Goal: Information Seeking & Learning: Compare options

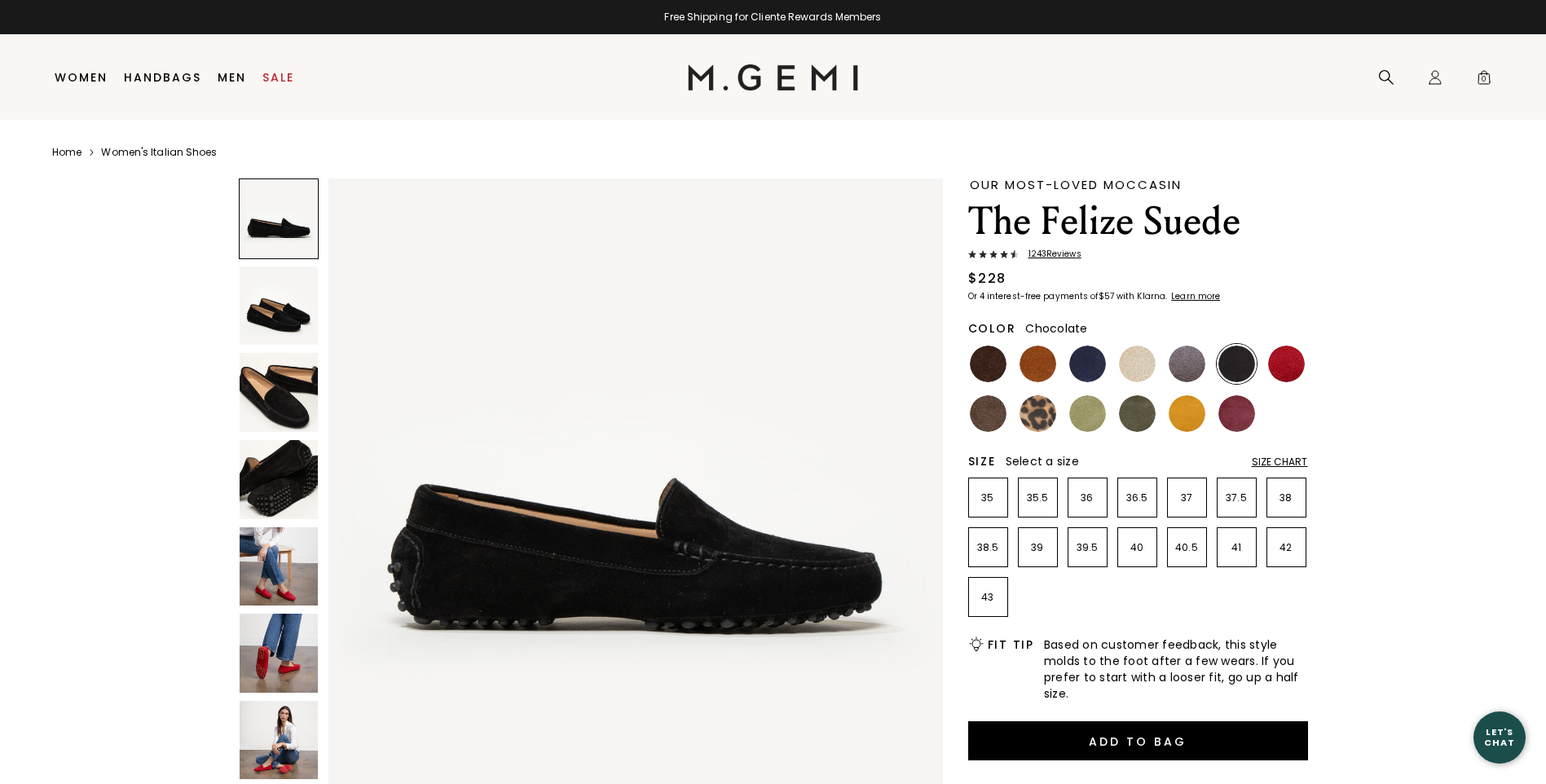
click at [980, 361] on img at bounding box center [988, 364] width 37 height 37
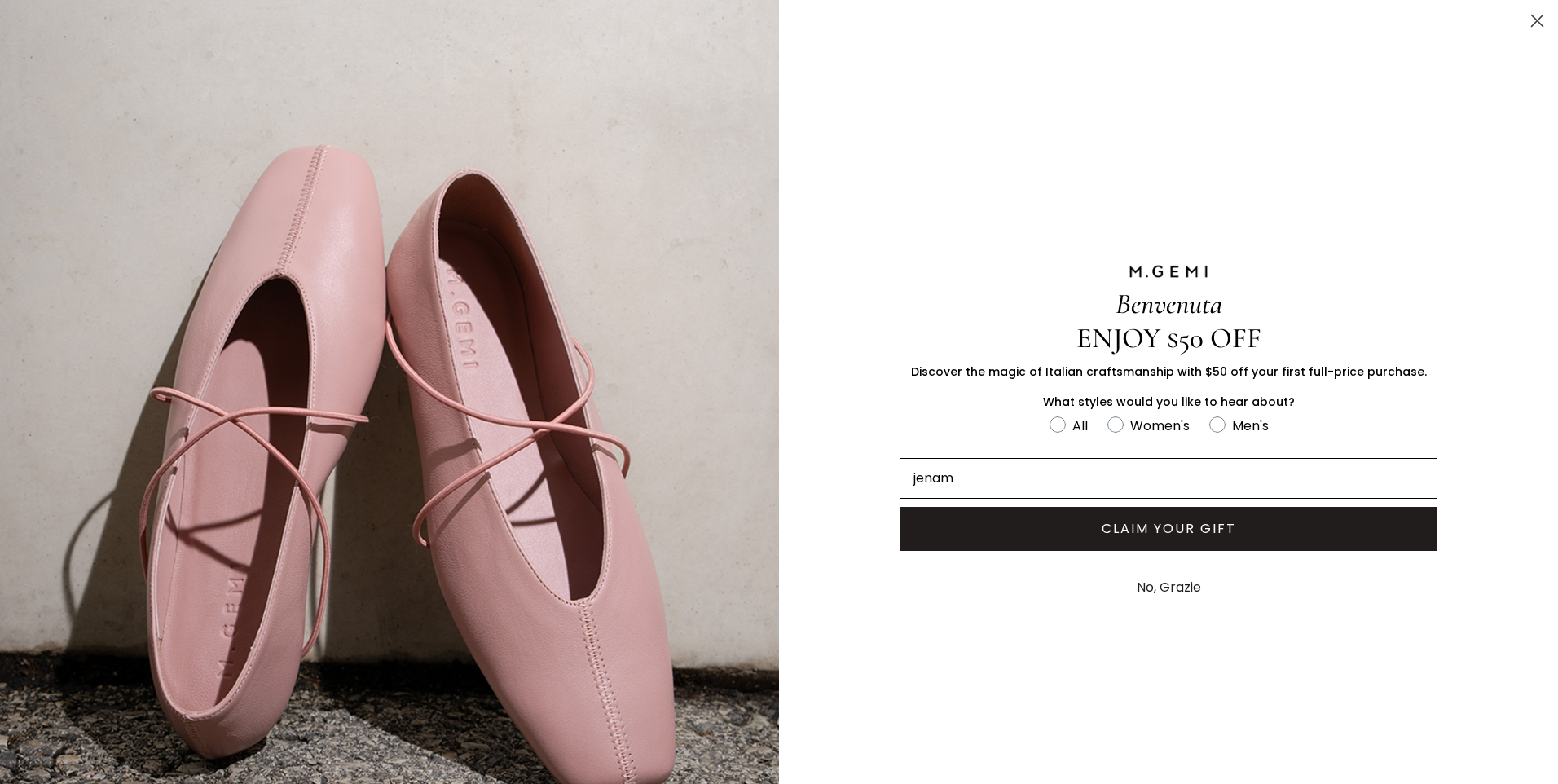
type input "jenamulvey@gmail.com"
click at [1108, 417] on circle "FULLSCREEN Form" at bounding box center [1116, 425] width 16 height 16
click at [1050, 415] on input "Women's" at bounding box center [1049, 414] width 1 height 1
radio input "true"
click at [1211, 529] on button "CLAIM YOUR GIFT" at bounding box center [1169, 528] width 538 height 44
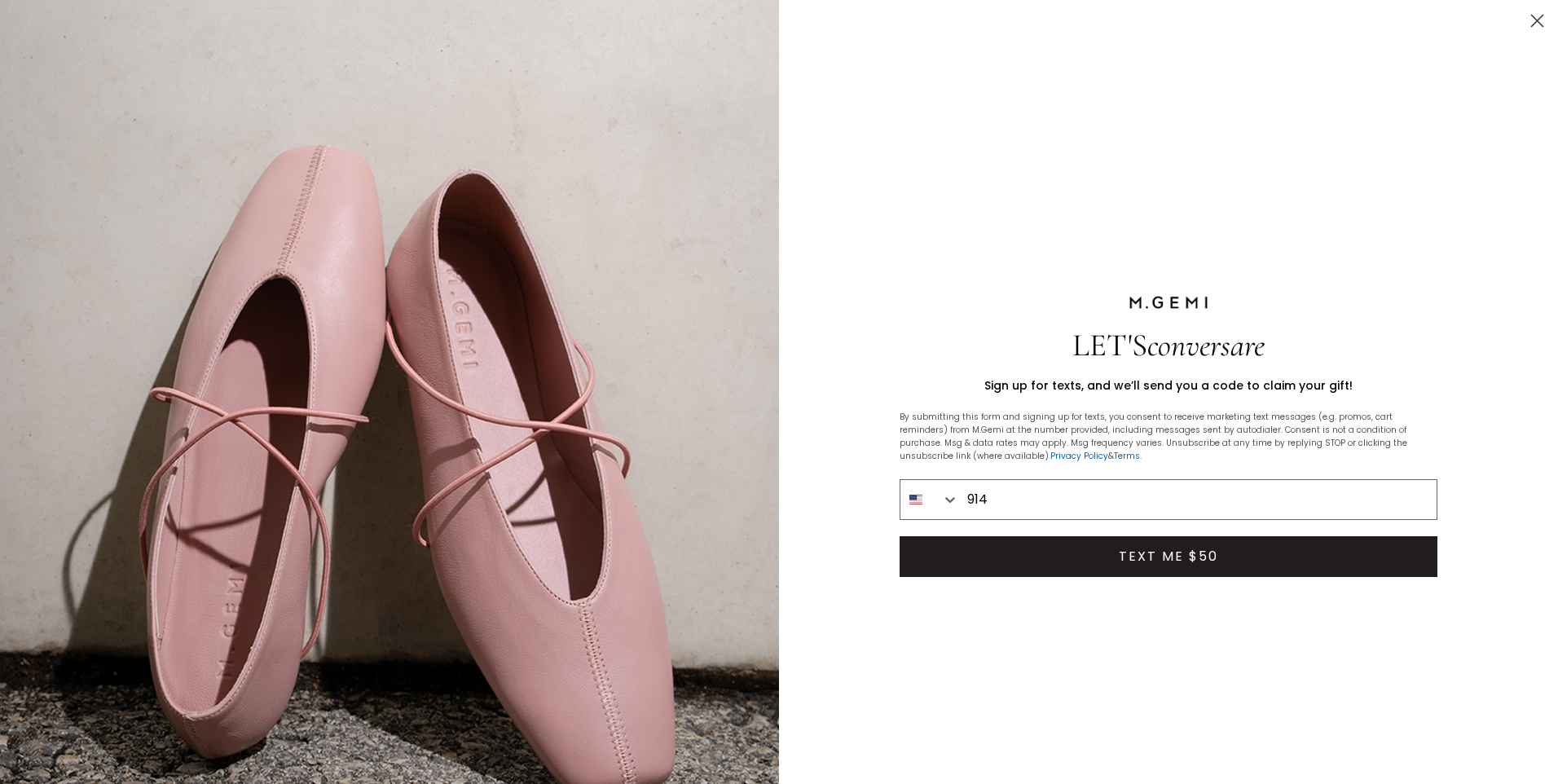
type input "914-924-2642"
click at [1200, 554] on button "TEXT ME $50" at bounding box center [1169, 556] width 538 height 41
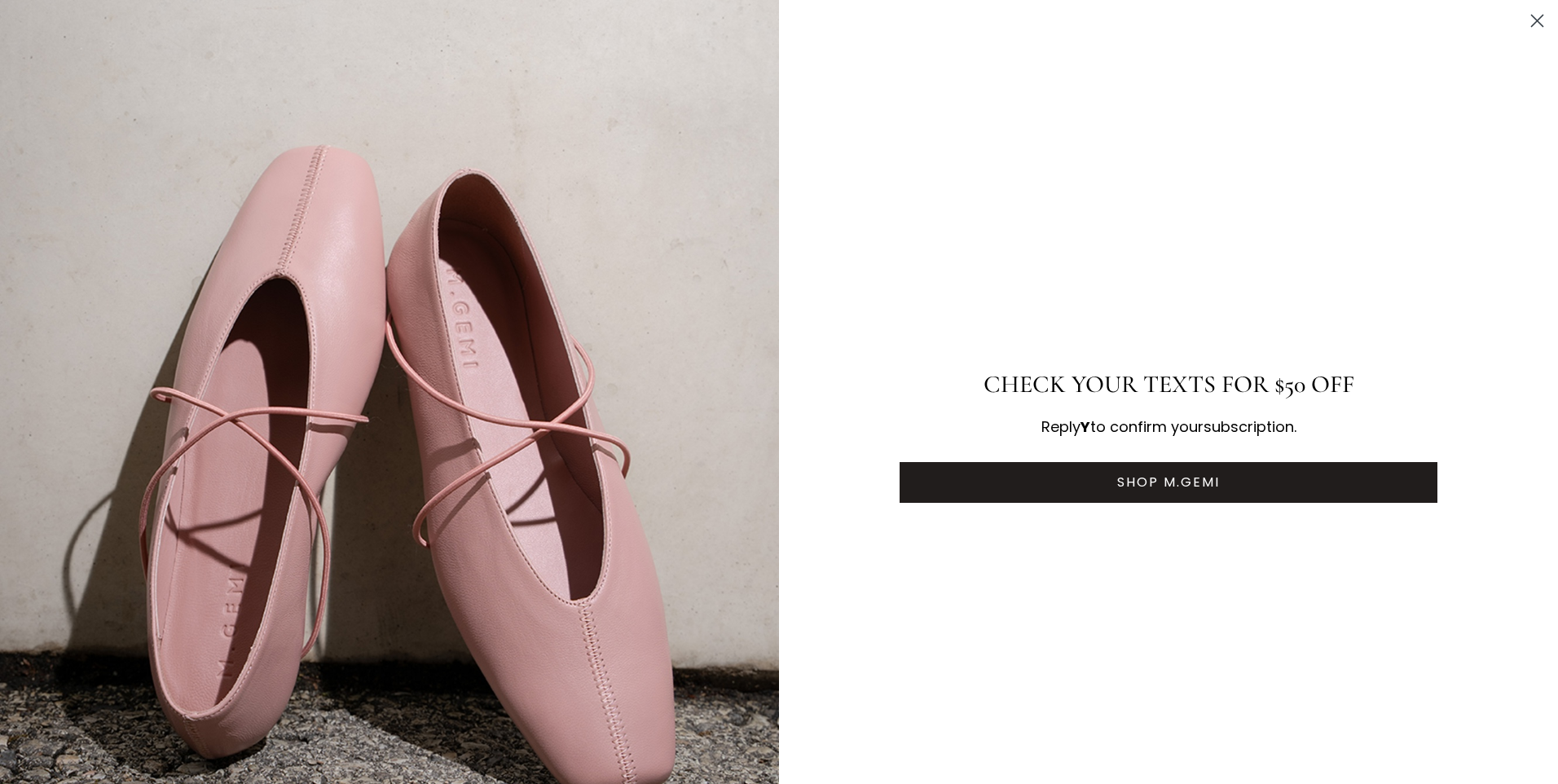
click at [1056, 474] on button "SHOP M.GEMI" at bounding box center [1169, 482] width 538 height 41
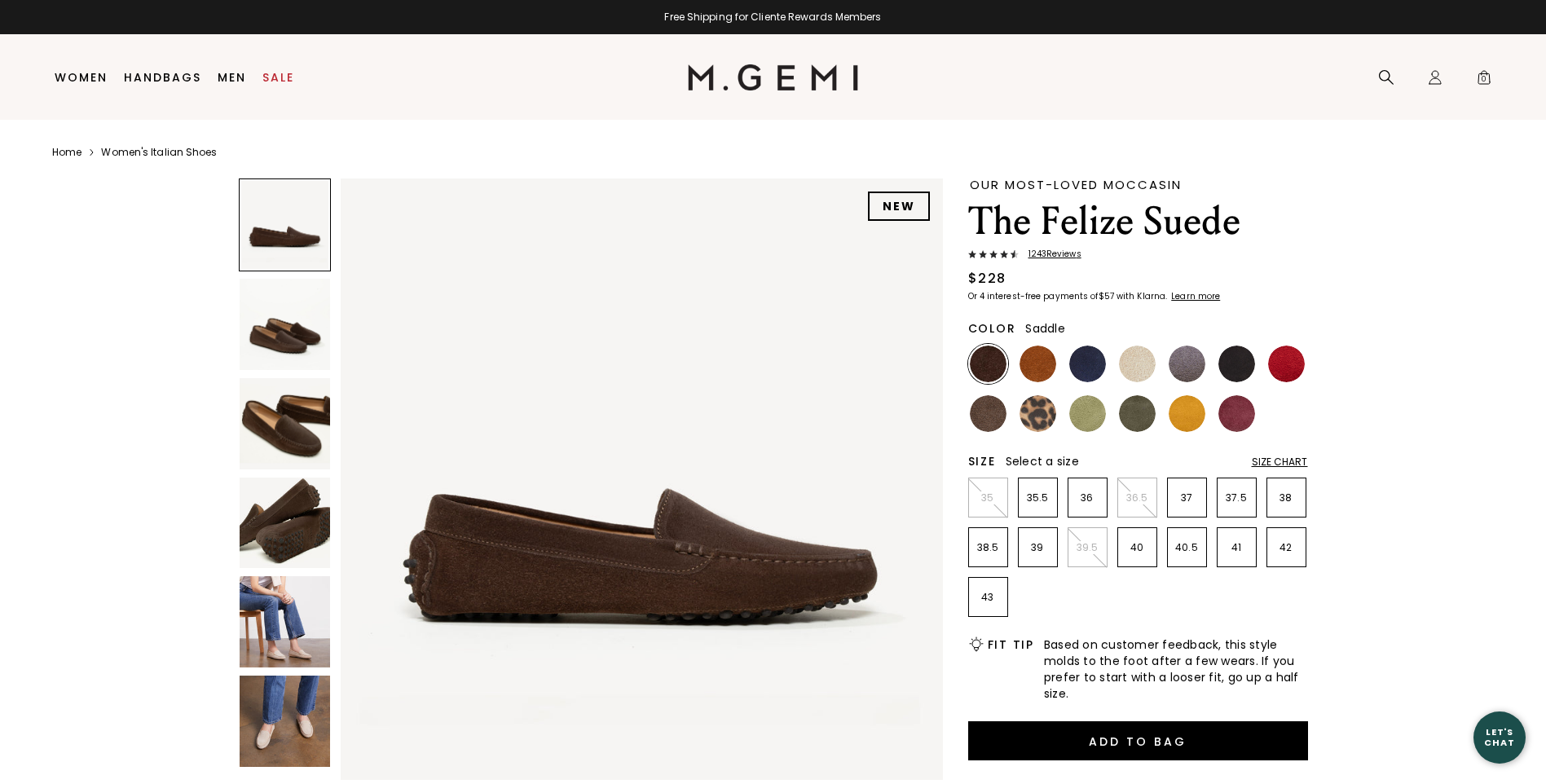
click at [1039, 356] on img at bounding box center [1038, 364] width 37 height 37
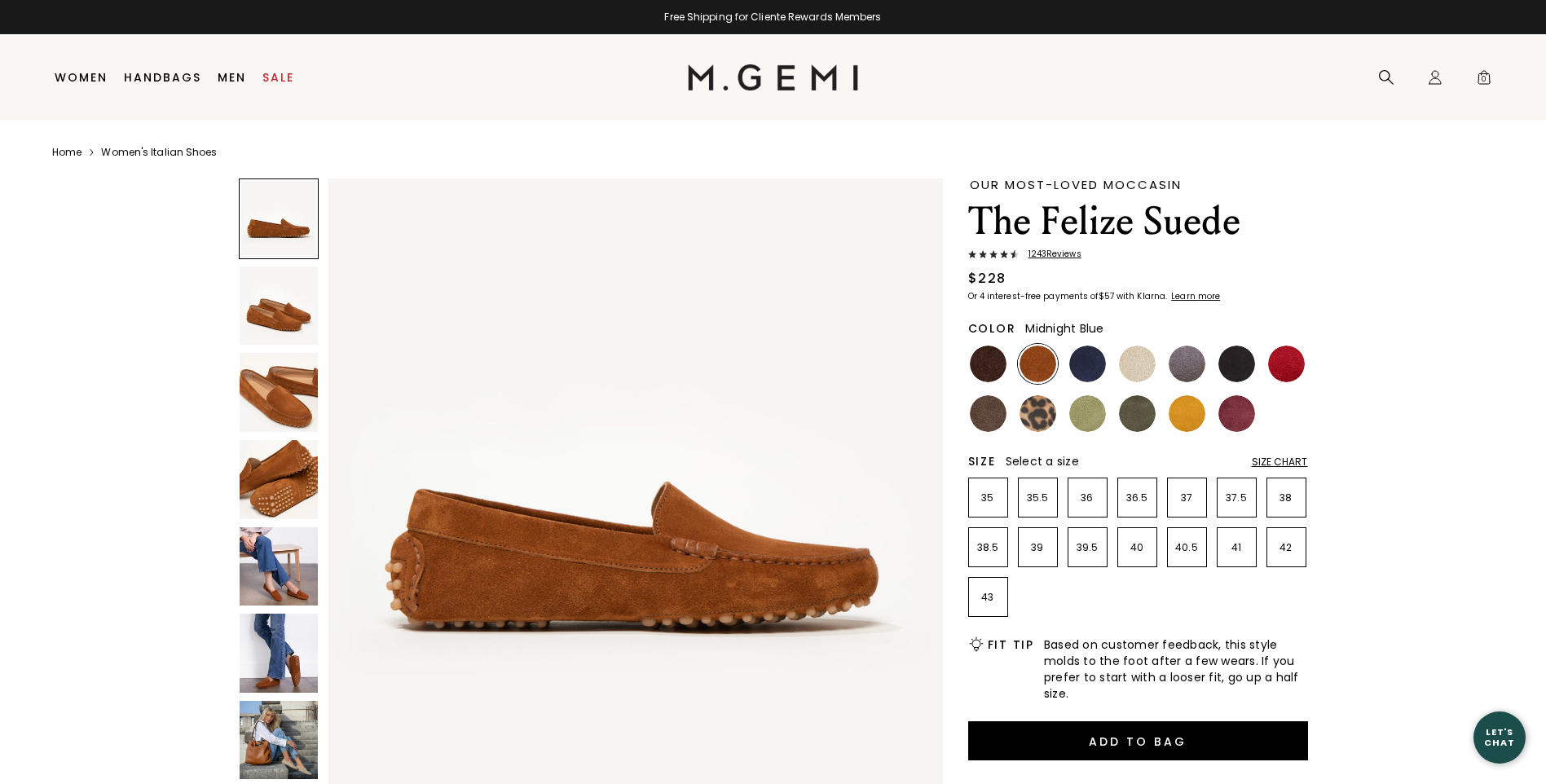
click at [1083, 365] on img at bounding box center [1088, 364] width 37 height 37
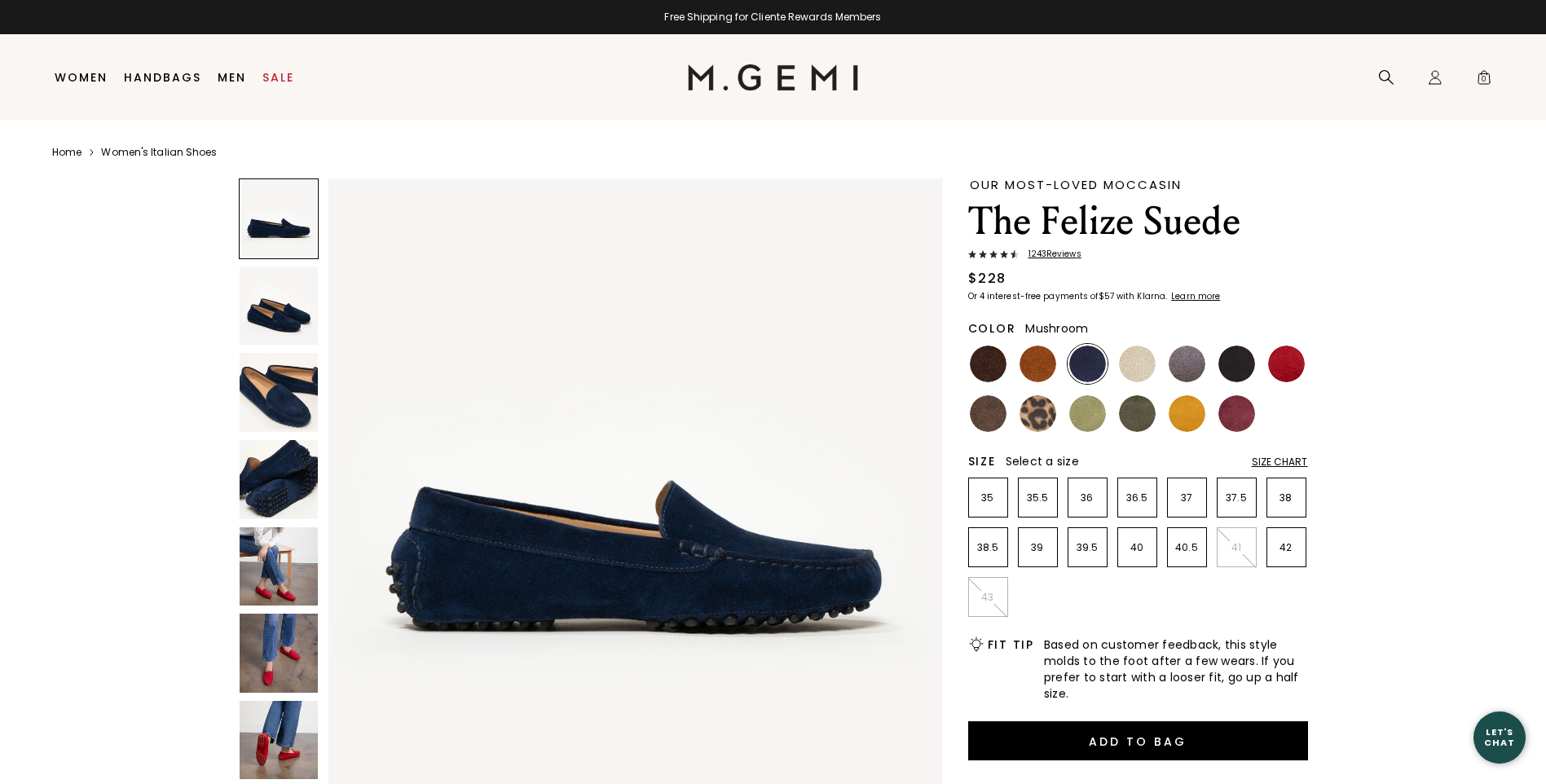
click at [980, 417] on img at bounding box center [988, 413] width 37 height 37
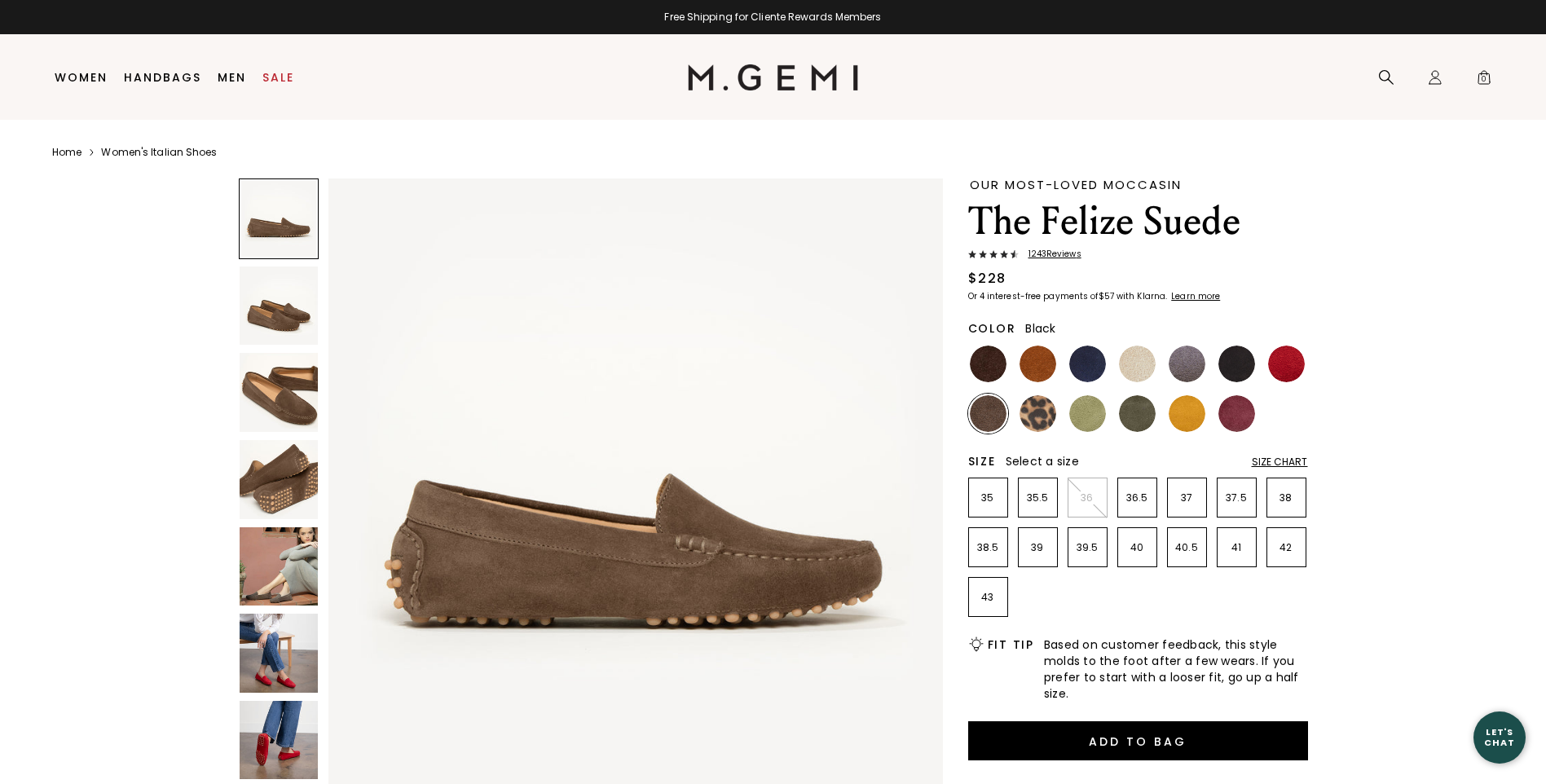
click at [1237, 365] on img at bounding box center [1237, 364] width 37 height 37
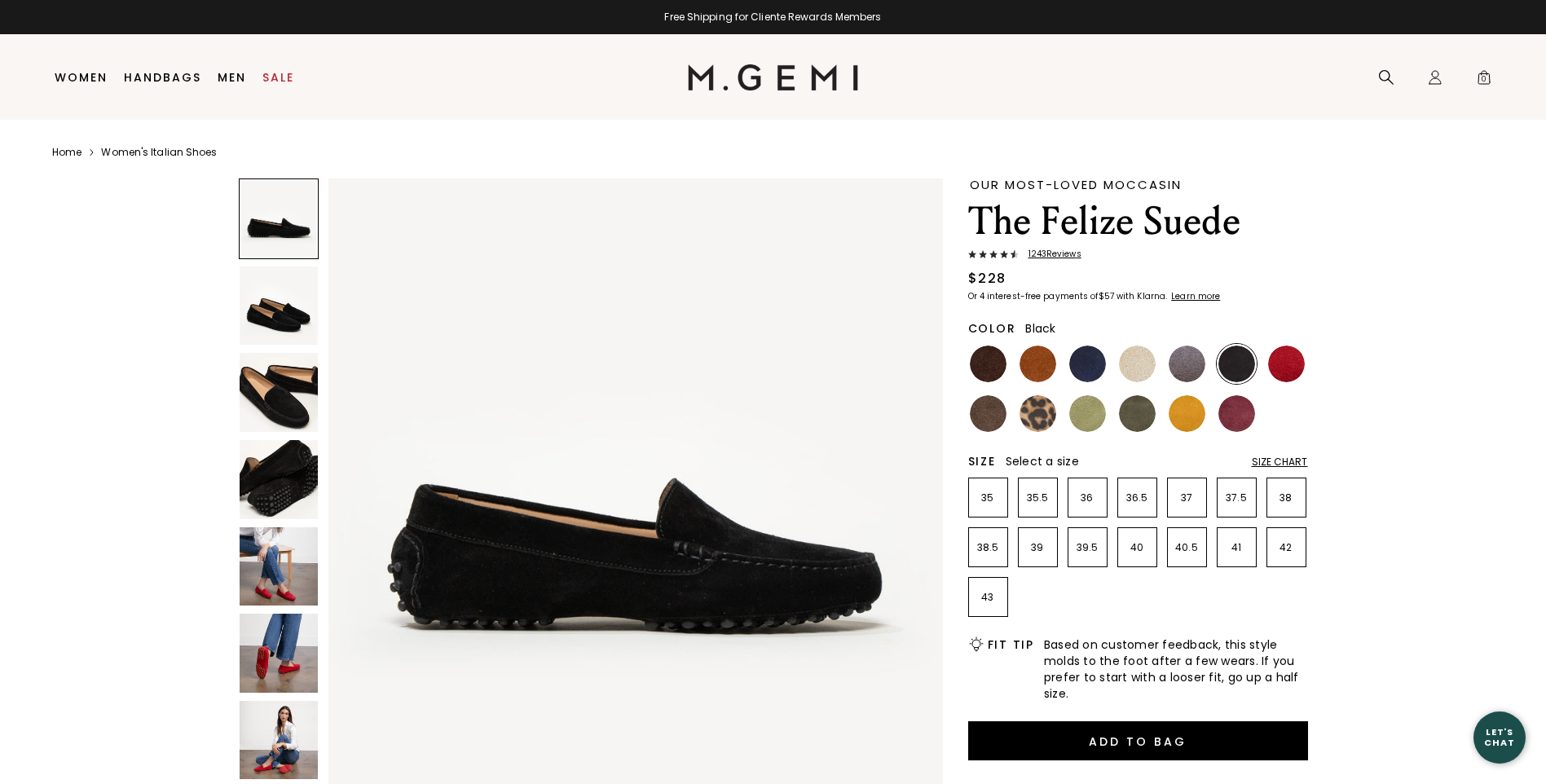
click at [284, 386] on img at bounding box center [279, 392] width 79 height 79
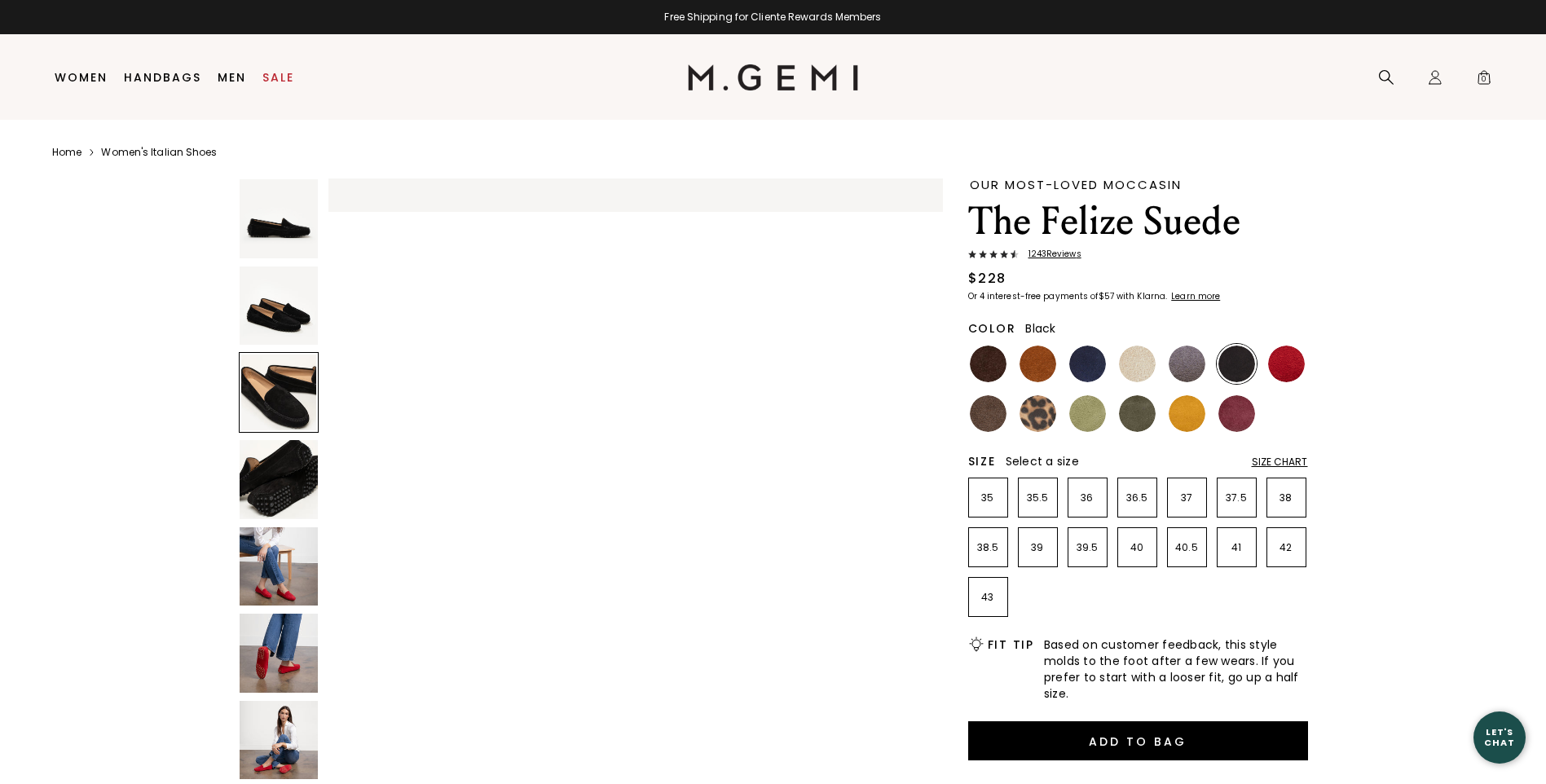
scroll to position [1236, 0]
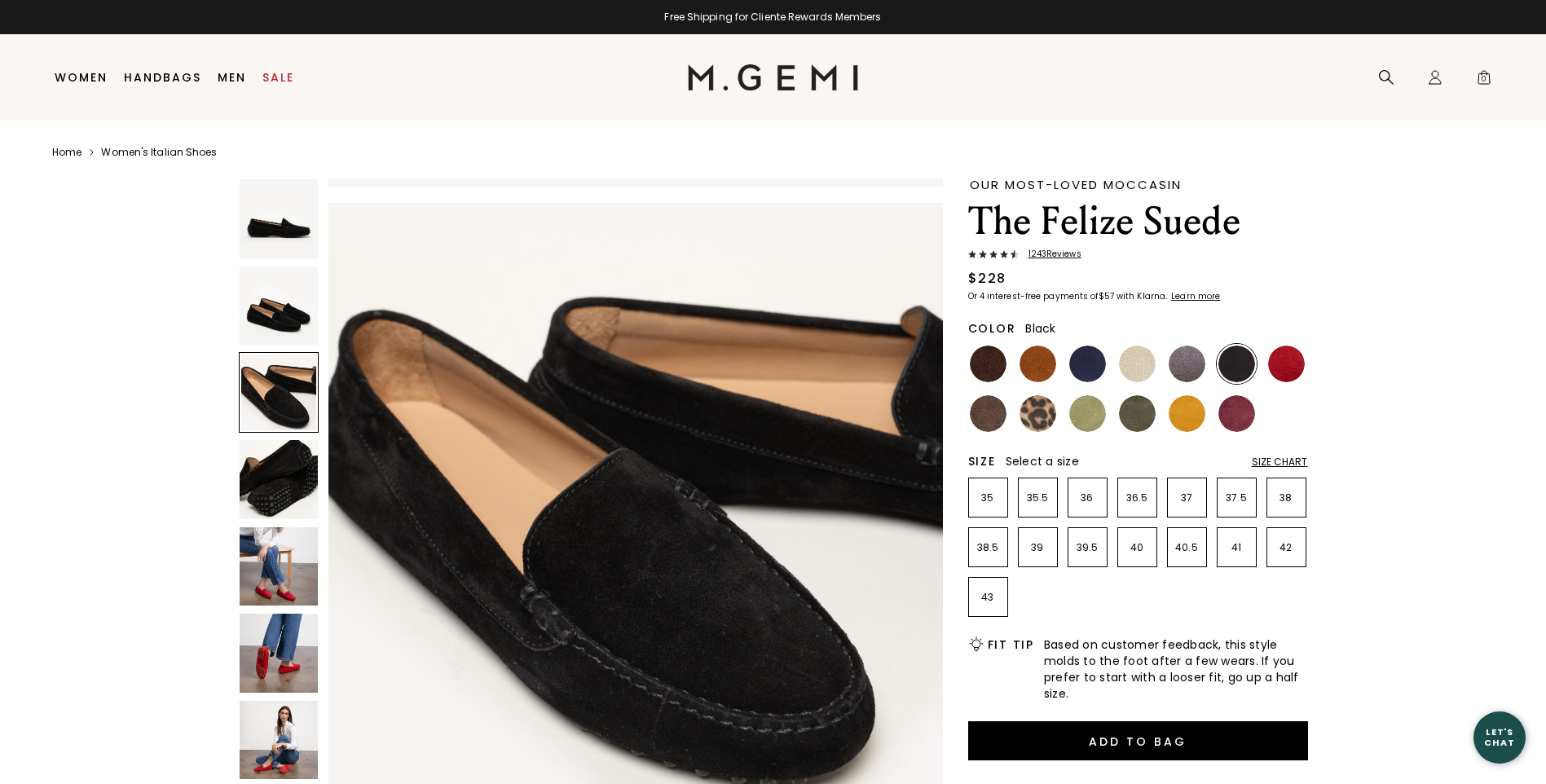
click at [272, 308] on img at bounding box center [279, 305] width 79 height 79
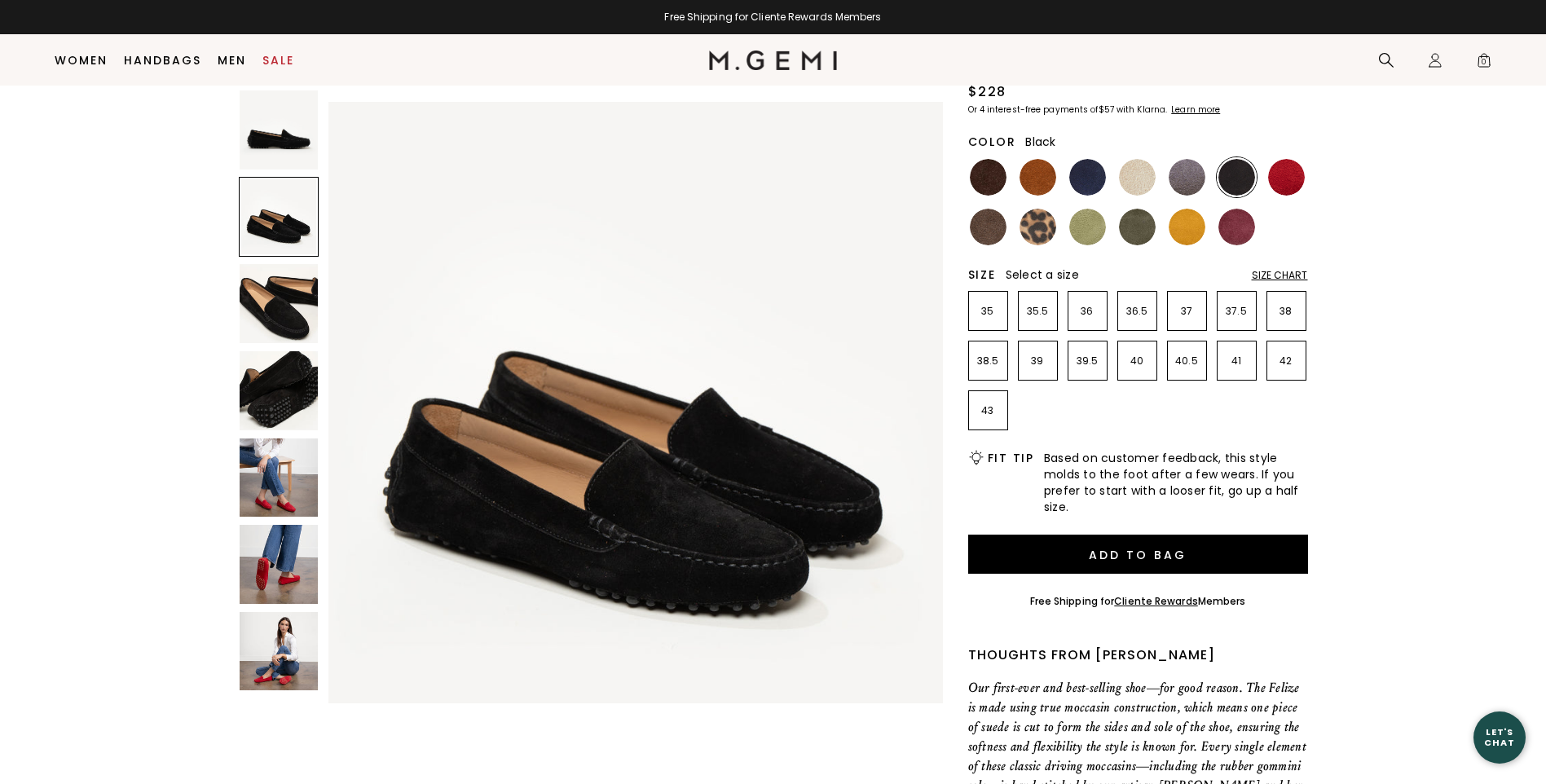
scroll to position [372, 0]
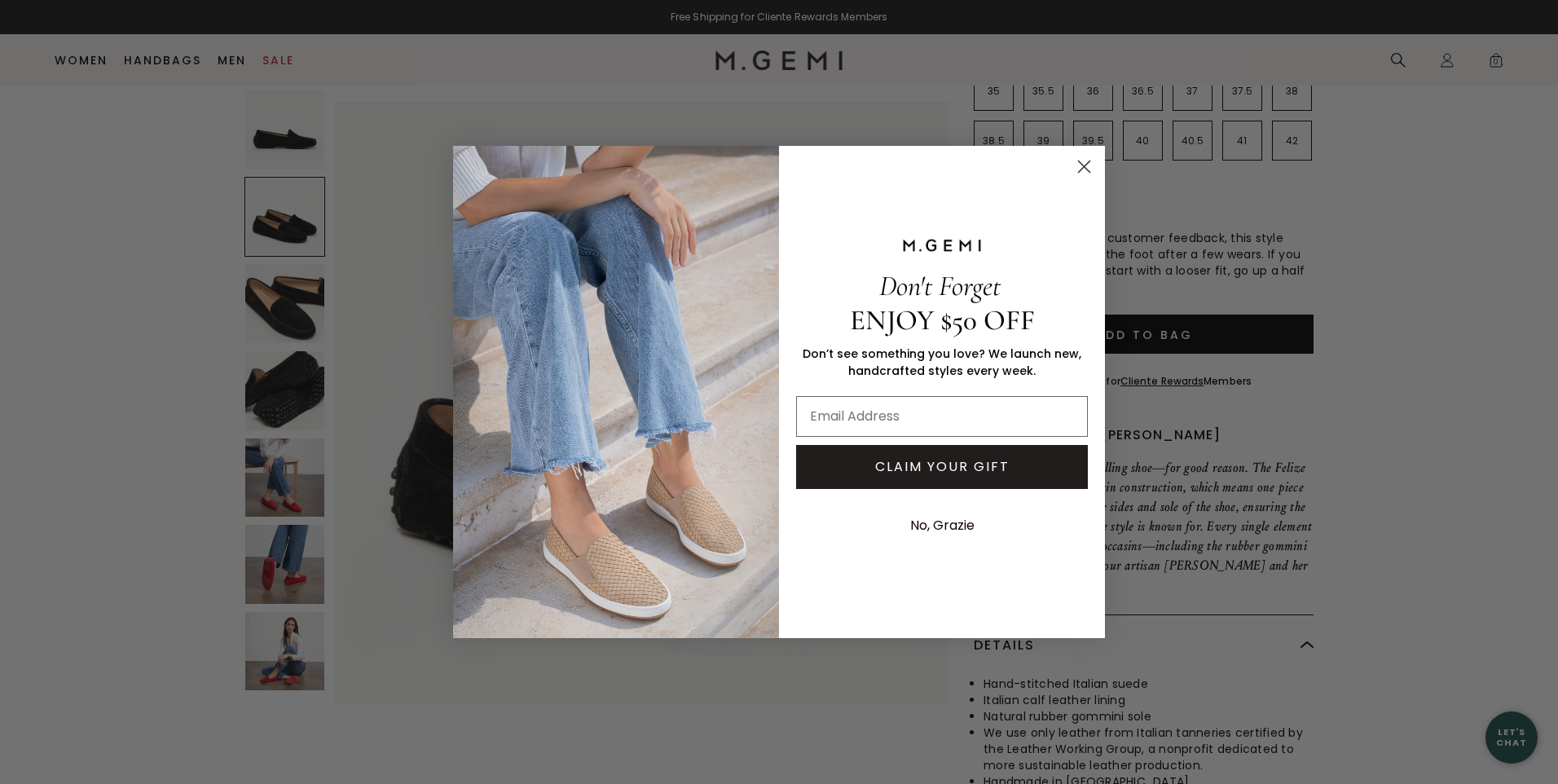
click at [1079, 166] on circle "Close dialog" at bounding box center [1084, 166] width 27 height 27
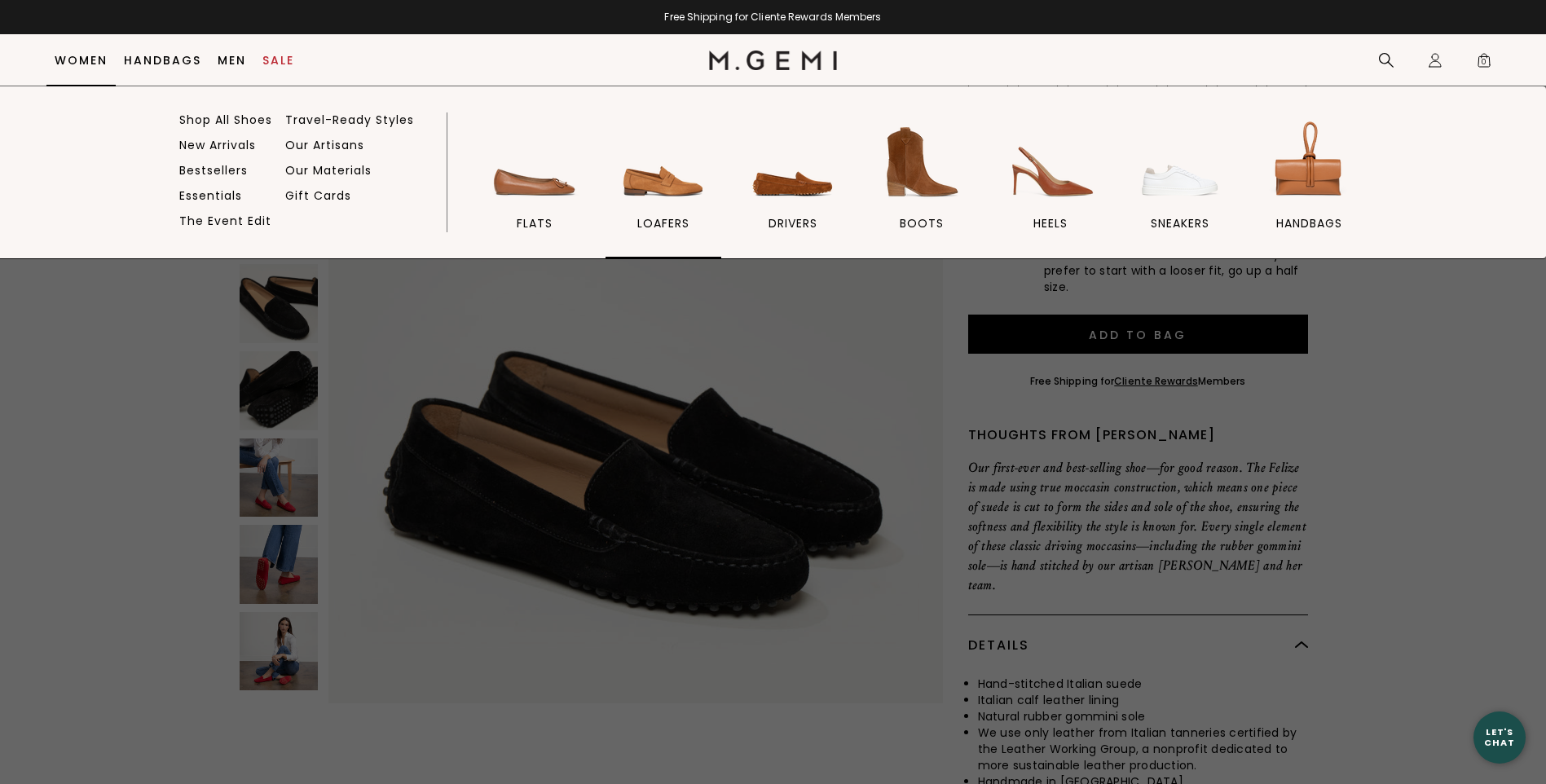
click at [653, 185] on img at bounding box center [663, 162] width 91 height 91
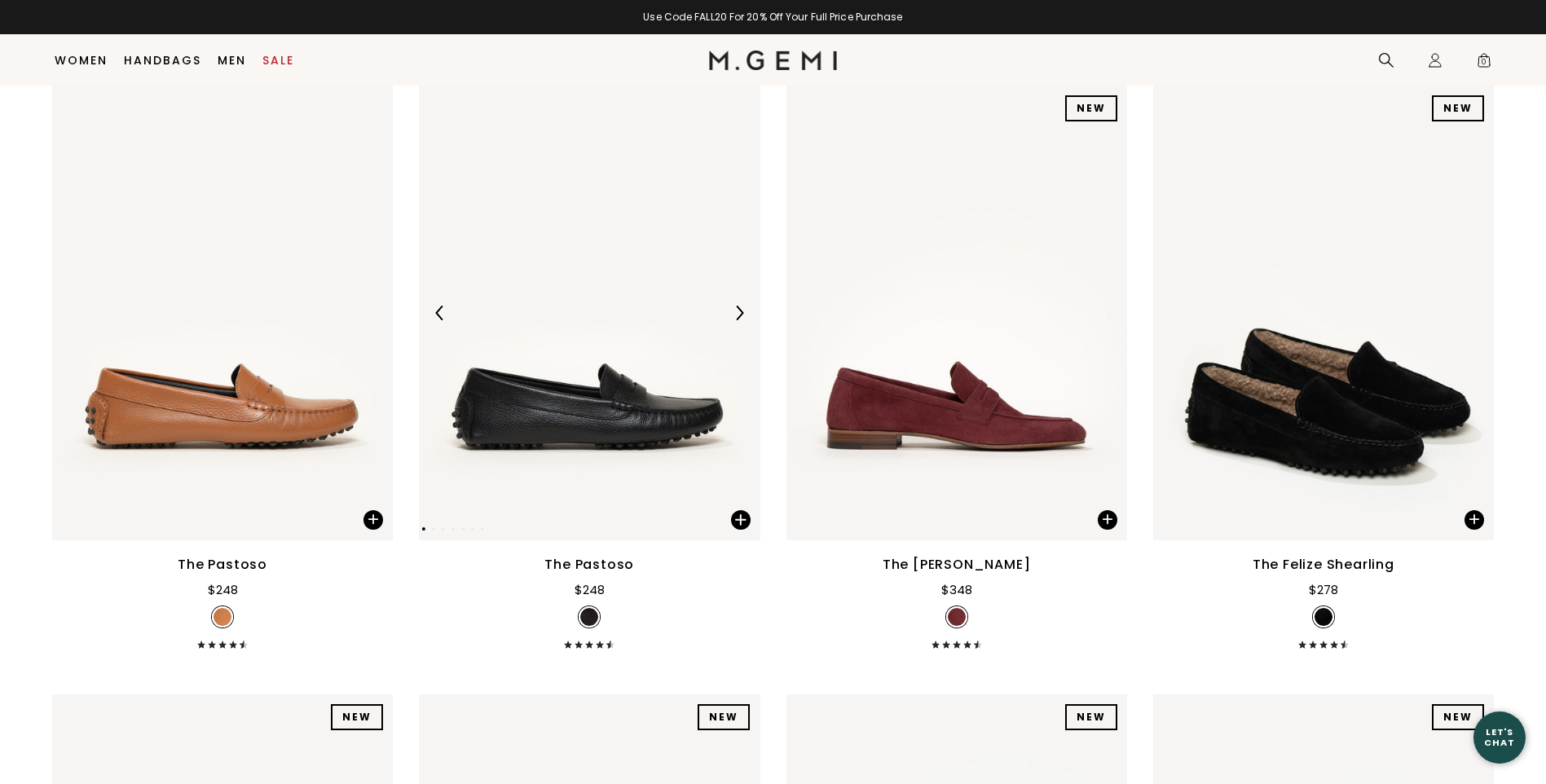
scroll to position [4607, 0]
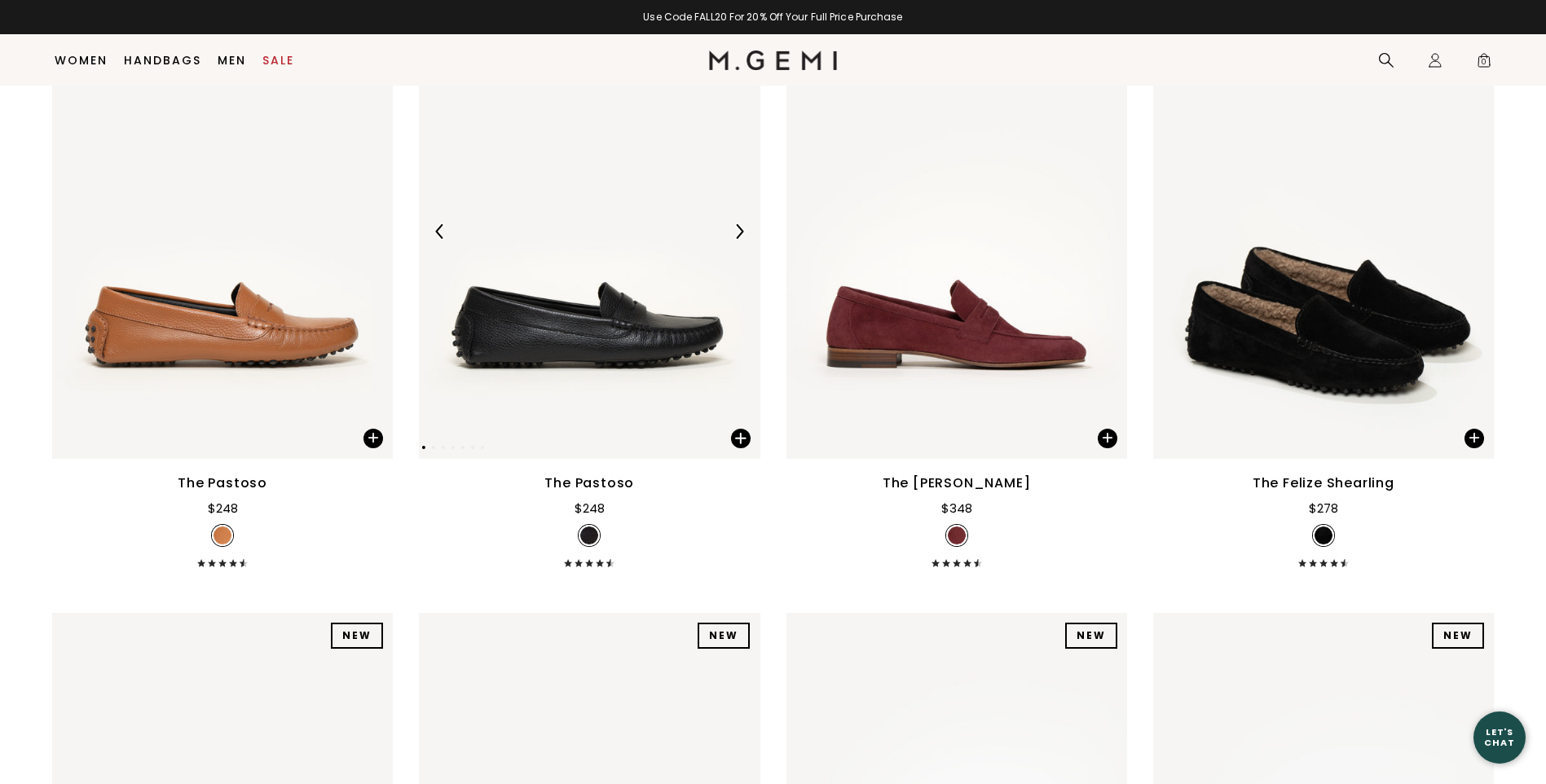
click at [522, 307] on img at bounding box center [588, 231] width 340 height 454
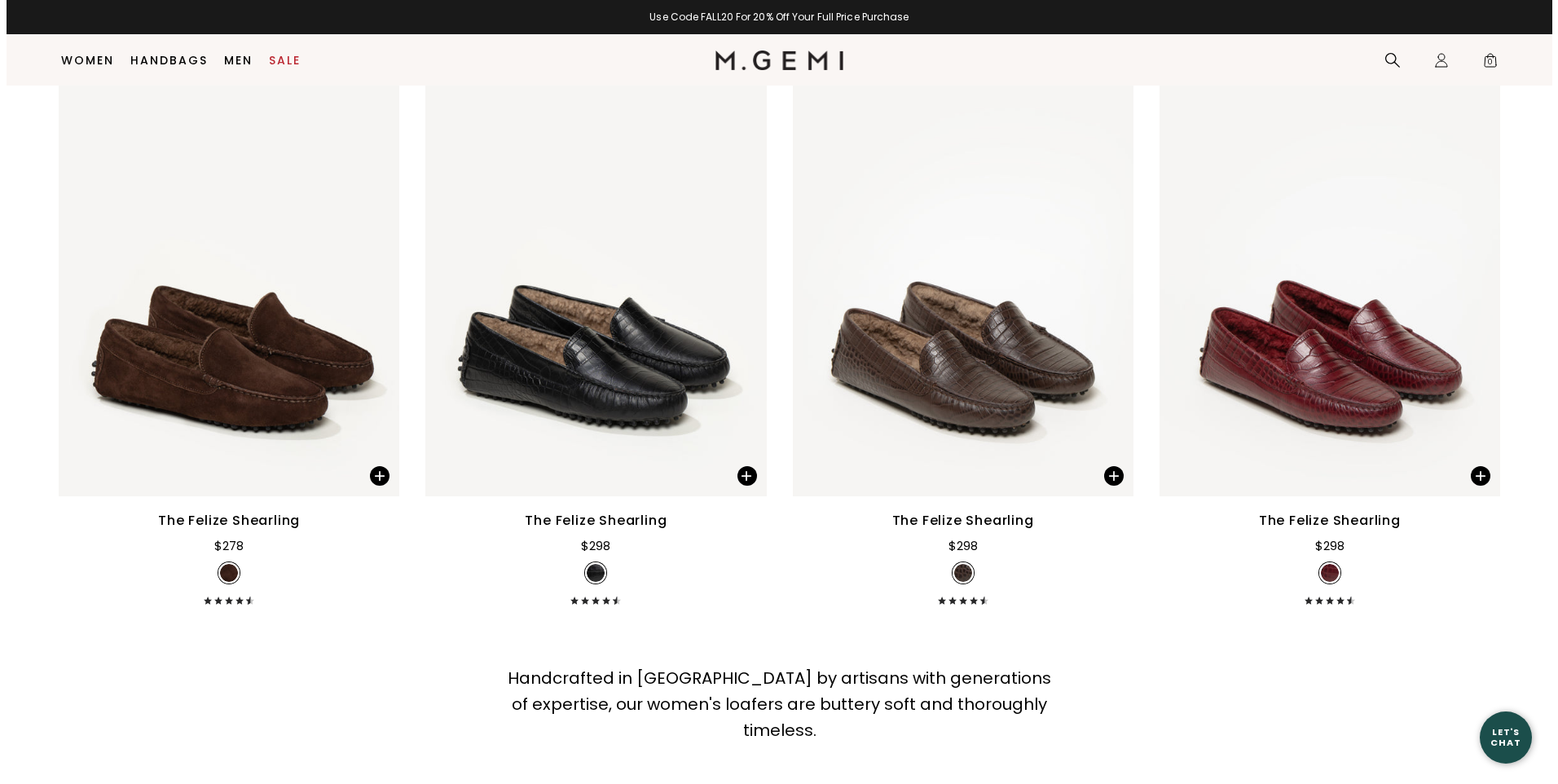
scroll to position [5211, 0]
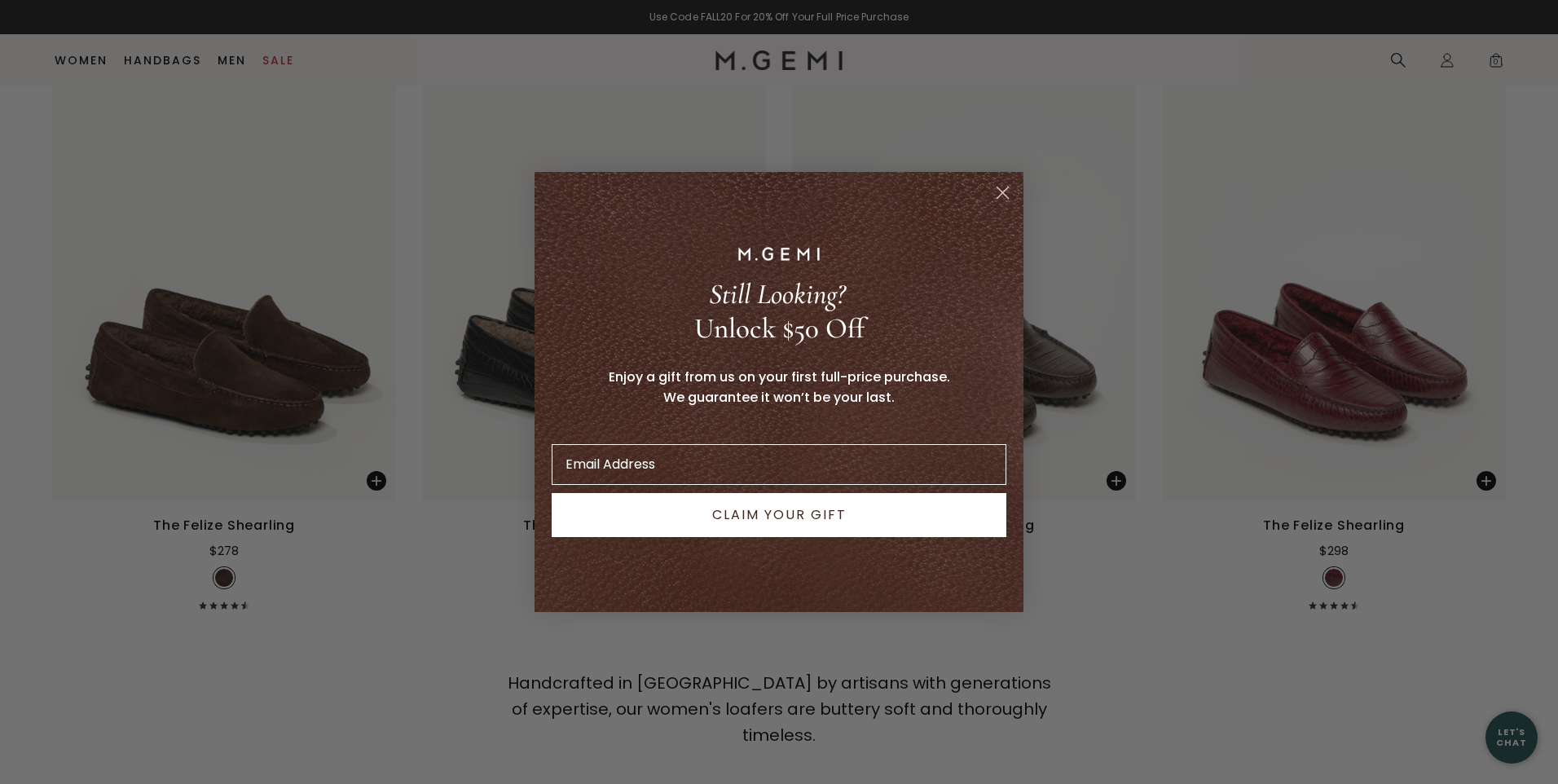
click at [1004, 185] on circle "Close dialog" at bounding box center [1003, 192] width 27 height 27
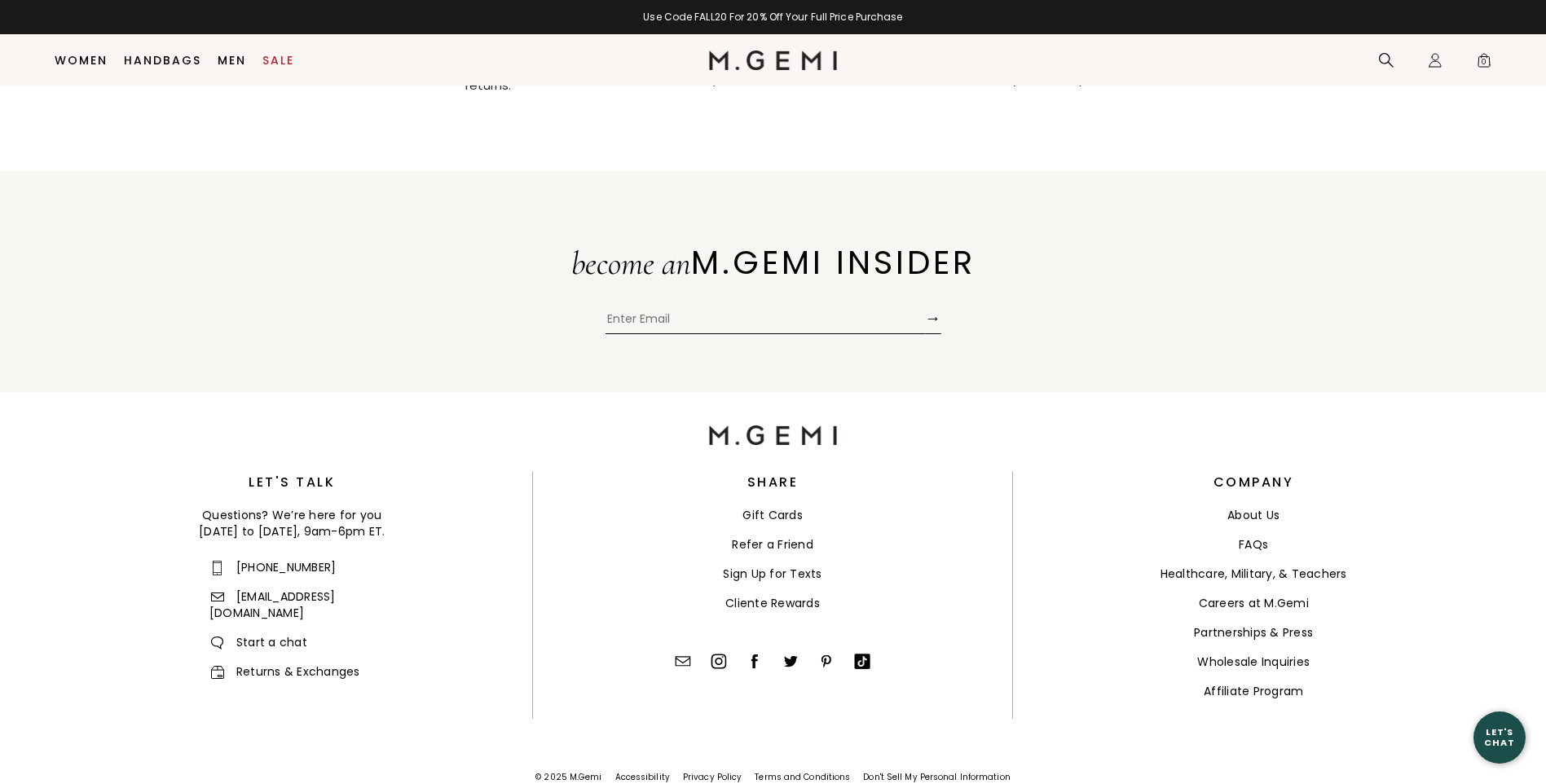
scroll to position [5798, 0]
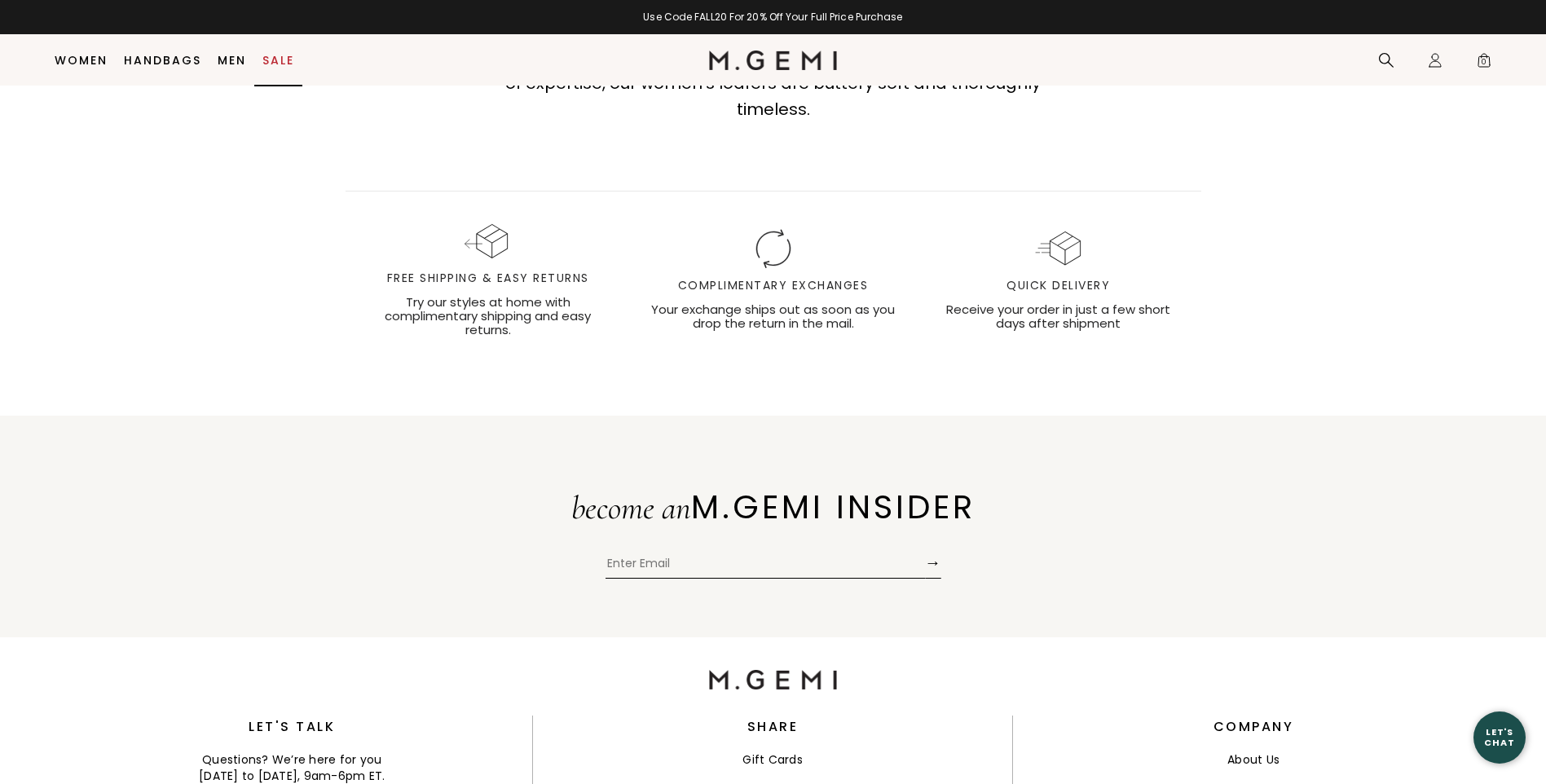
click at [282, 59] on link "Sale" at bounding box center [279, 60] width 32 height 13
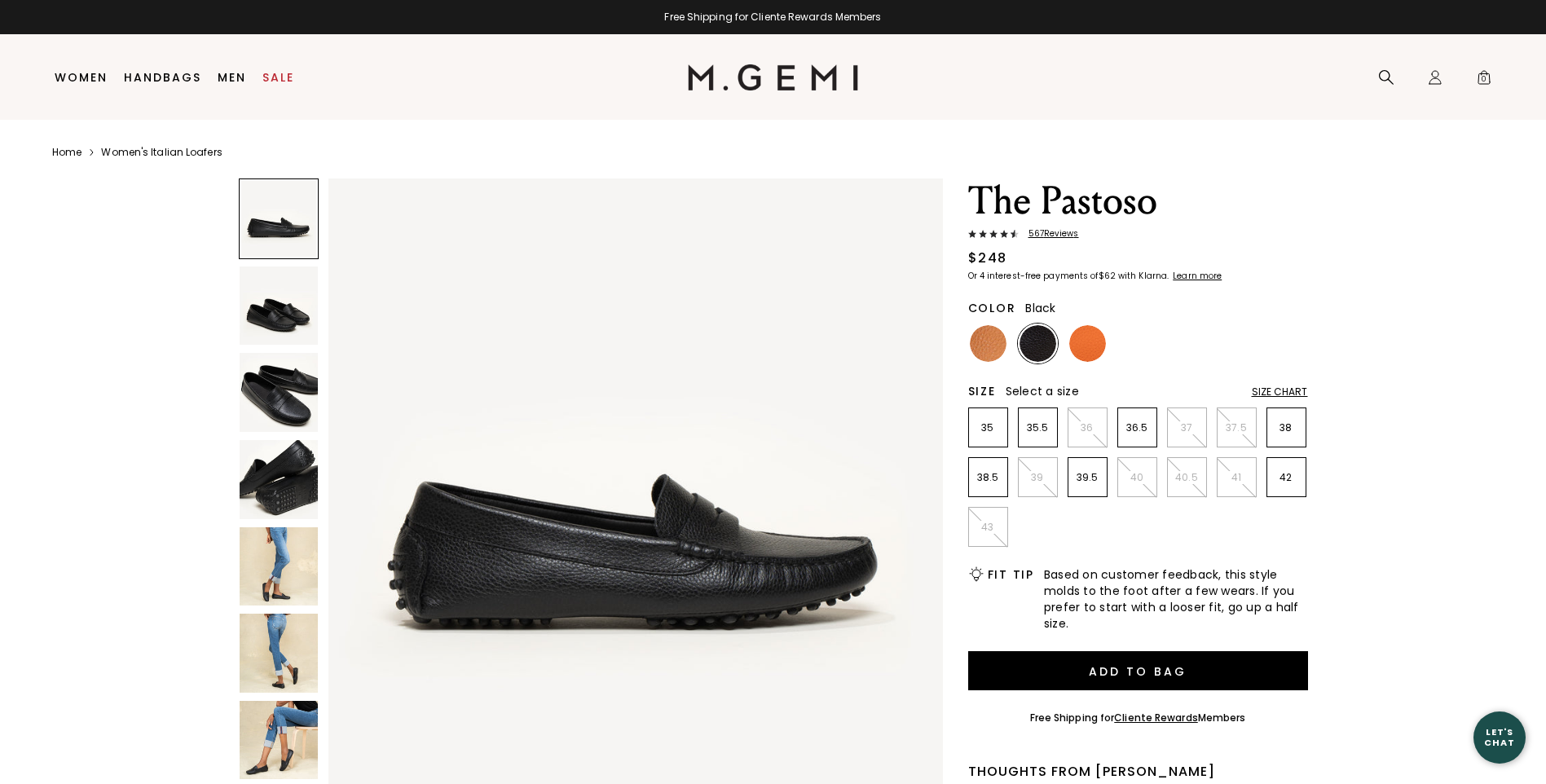
click at [302, 377] on img at bounding box center [279, 392] width 79 height 79
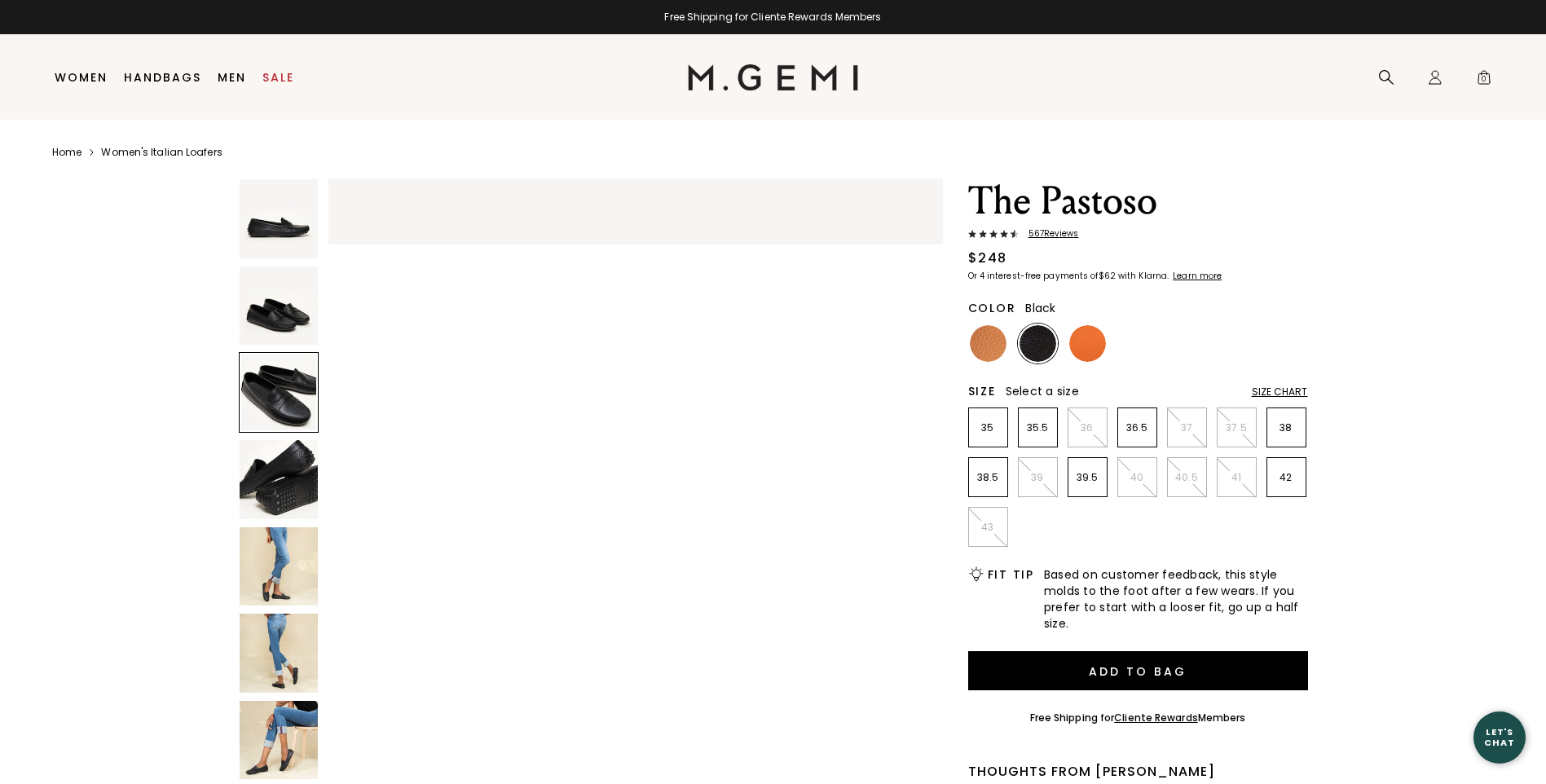
scroll to position [1236, 0]
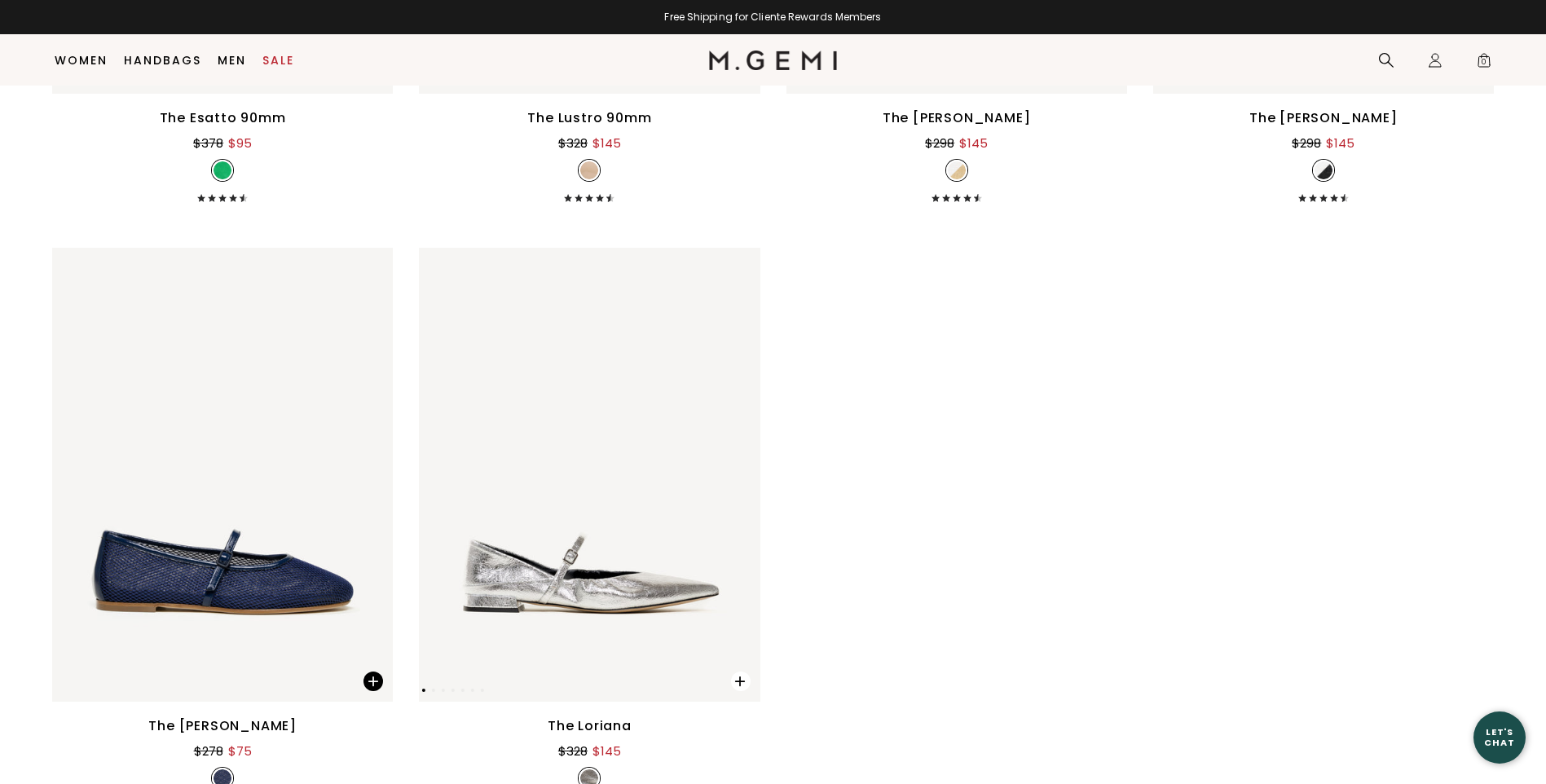
scroll to position [13816, 0]
